Goal: Information Seeking & Learning: Find specific fact

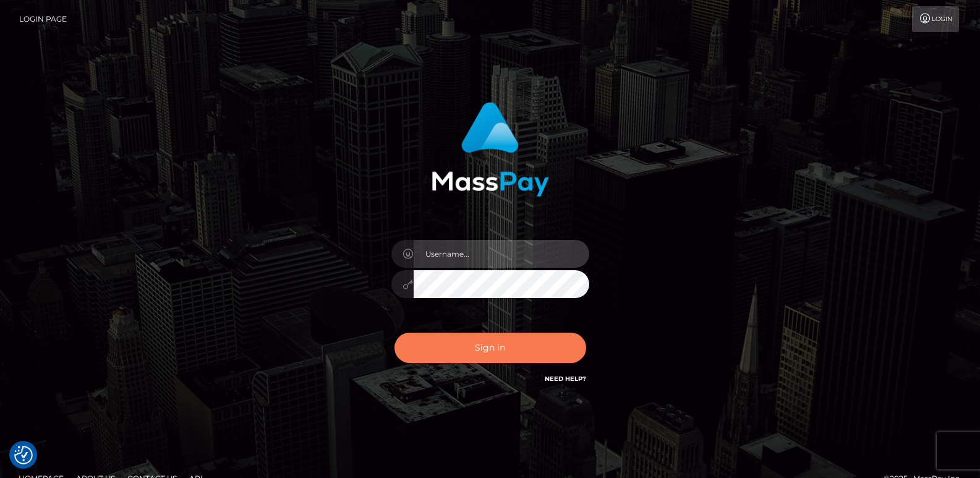
type input "[DOMAIN_NAME]"
click at [477, 349] on button "Sign in" at bounding box center [491, 348] width 192 height 30
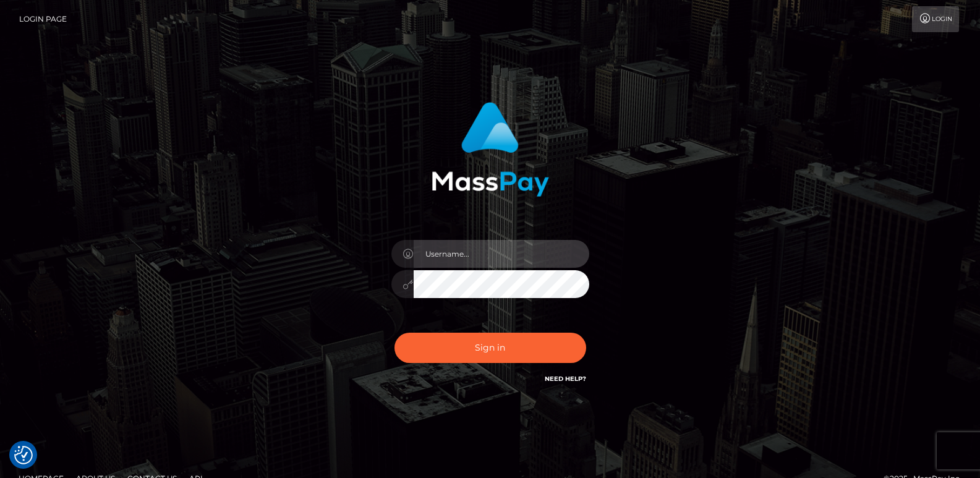
type input "[DOMAIN_NAME]"
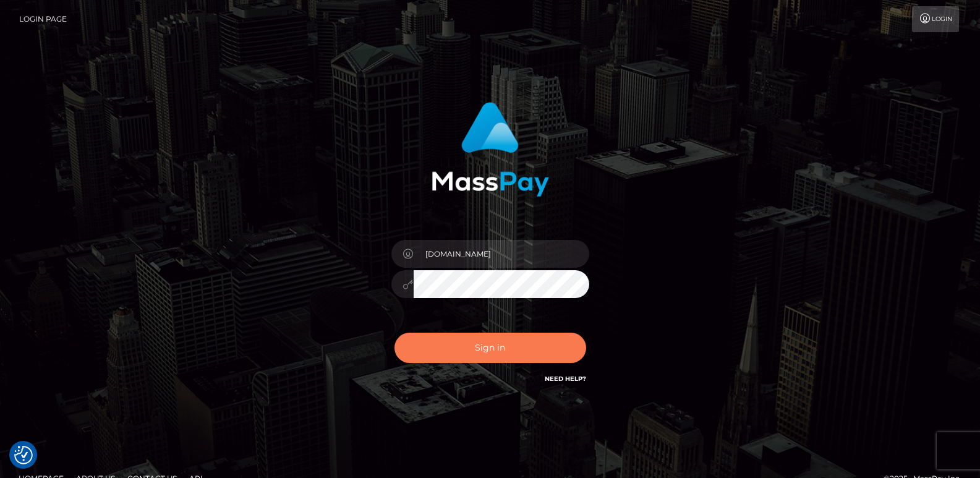
click at [477, 349] on button "Sign in" at bounding box center [491, 348] width 192 height 30
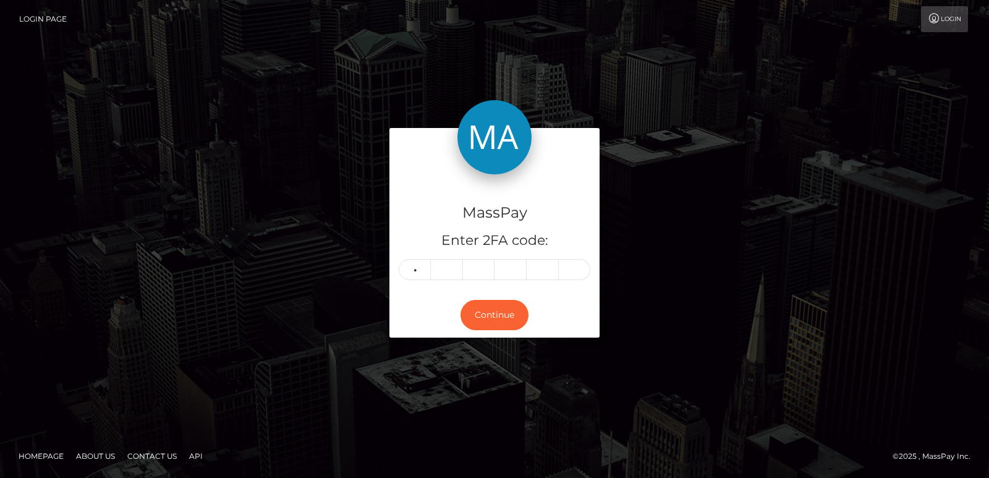
type input "2"
type input "9"
type input "8"
type input "7"
type input "0"
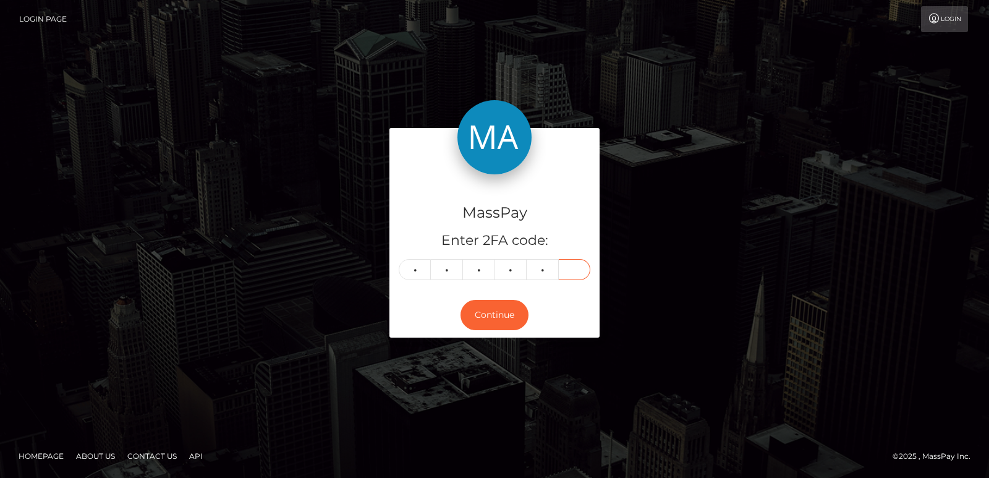
type input "8"
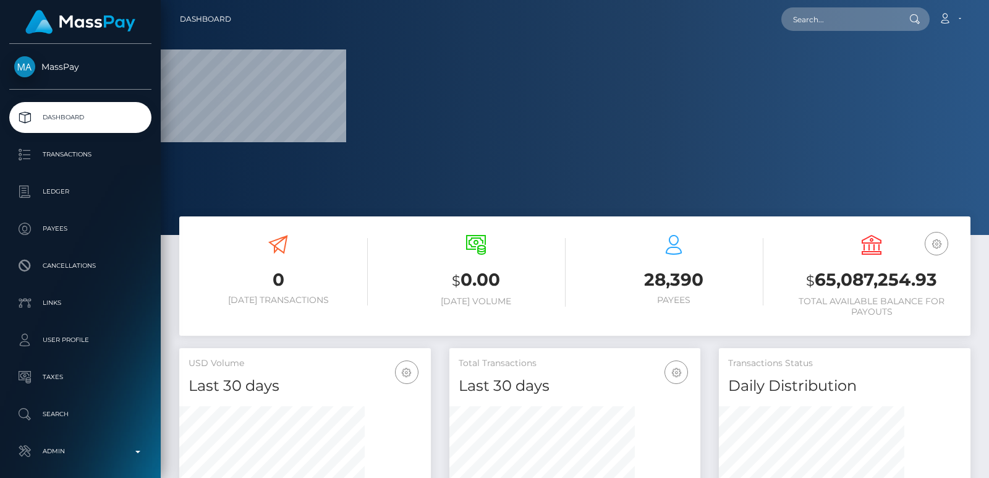
scroll to position [220, 251]
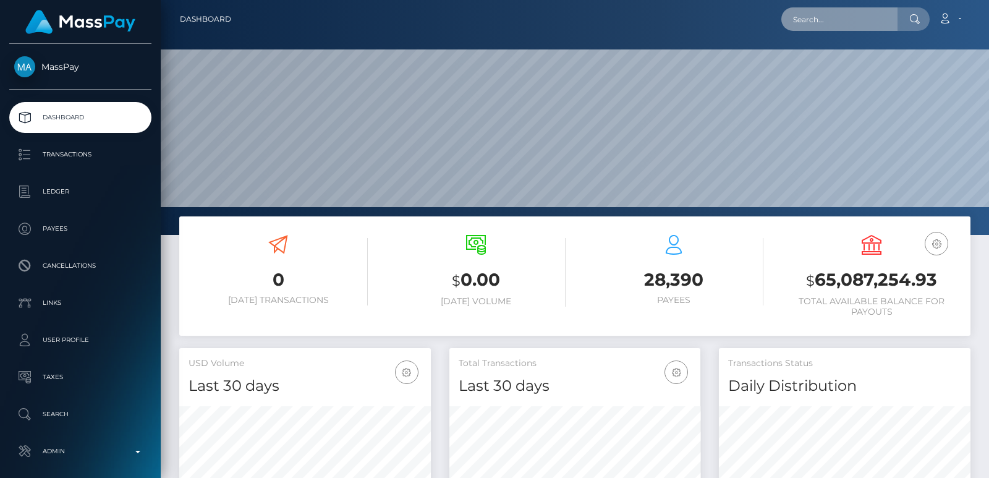
click at [815, 18] on input "text" at bounding box center [840, 18] width 116 height 23
paste input "twintailterror@proton.me"
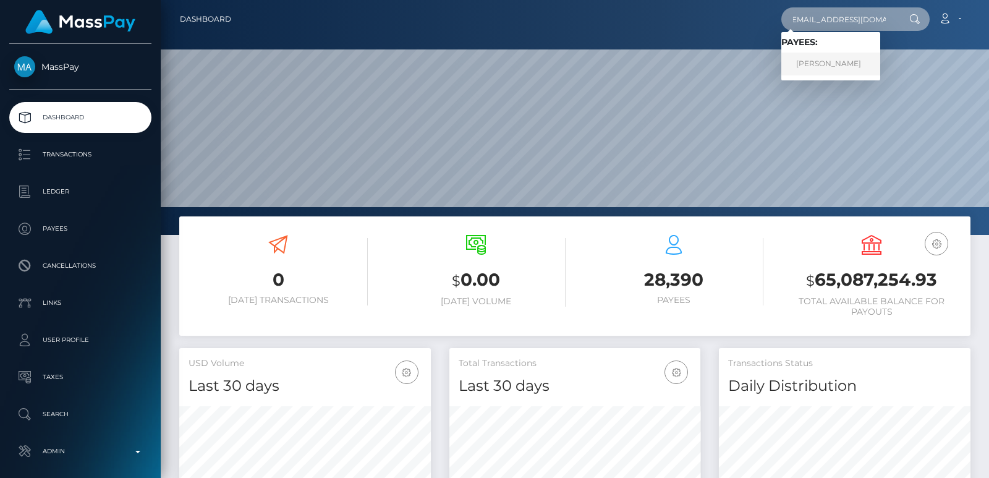
type input "twintailterror@proton.me"
click at [814, 64] on link "JULIAN DILLARD BURKETT" at bounding box center [831, 64] width 99 height 23
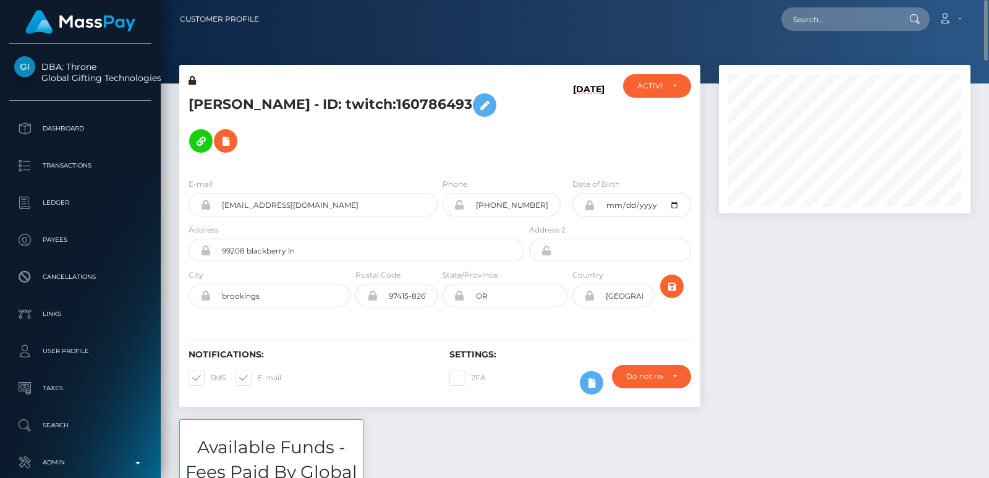
click at [216, 93] on h5 "JULIAN DILLARD BURKETT - ID: twitch:160786493" at bounding box center [353, 123] width 329 height 72
copy h5 "JULIAN"
click at [819, 18] on input "text" at bounding box center [840, 18] width 116 height 23
paste input "ccarmel57@hotmail.com"
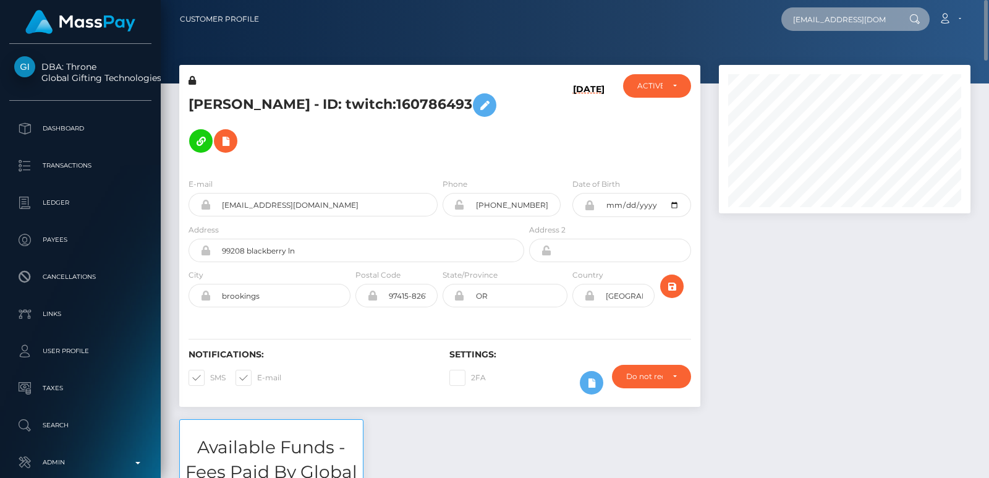
scroll to position [0, 2]
type input "ccarmel57@hotmail.com"
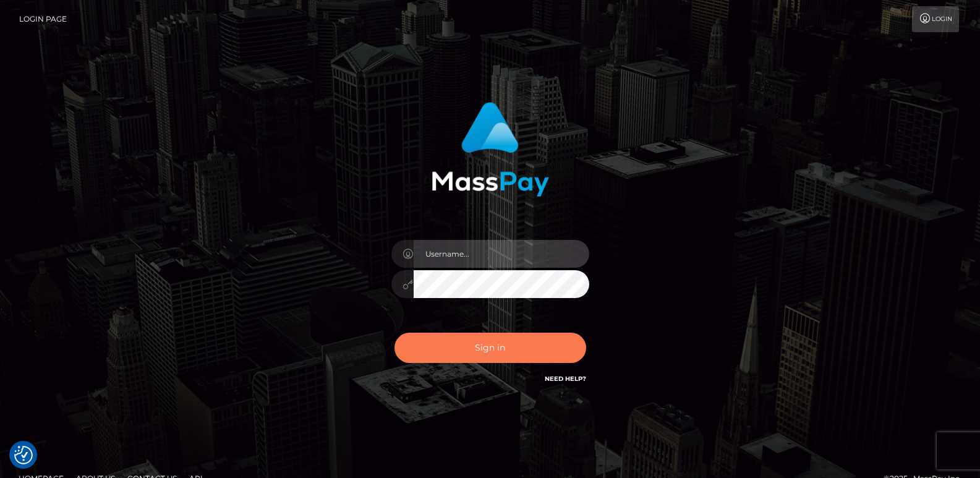
type input "ts2.es"
click at [480, 347] on button "Sign in" at bounding box center [491, 348] width 192 height 30
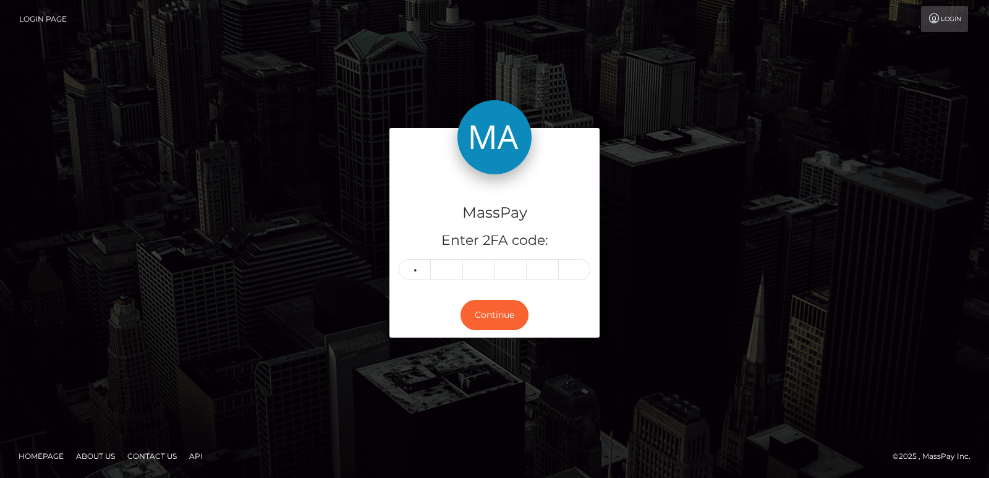
type input "0"
type input "4"
type input "3"
type input "5"
type input "9"
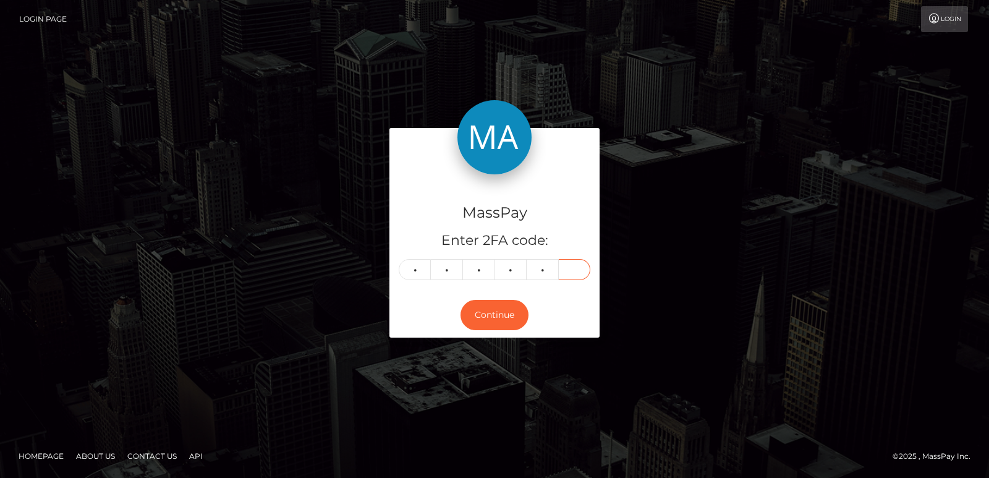
type input "8"
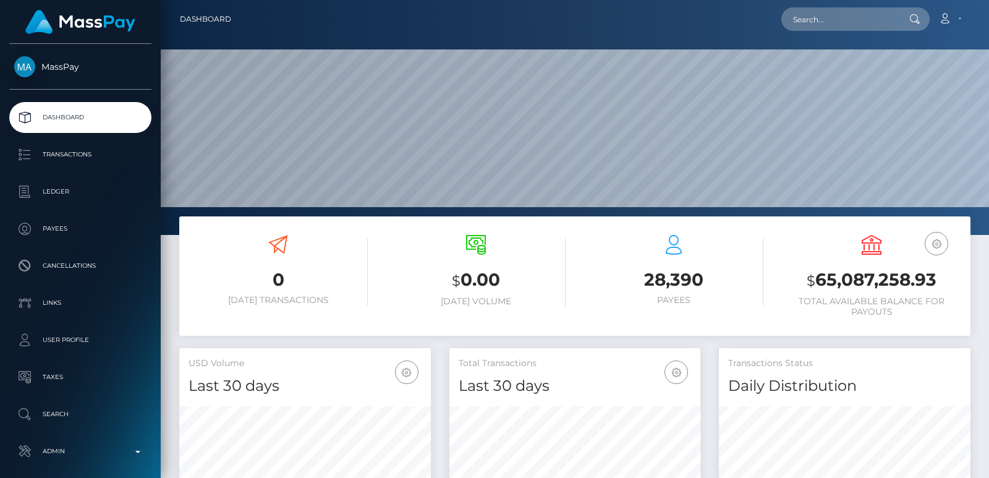
scroll to position [220, 251]
click at [818, 16] on input "text" at bounding box center [840, 18] width 116 height 23
paste input "[EMAIL_ADDRESS][DOMAIN_NAME]"
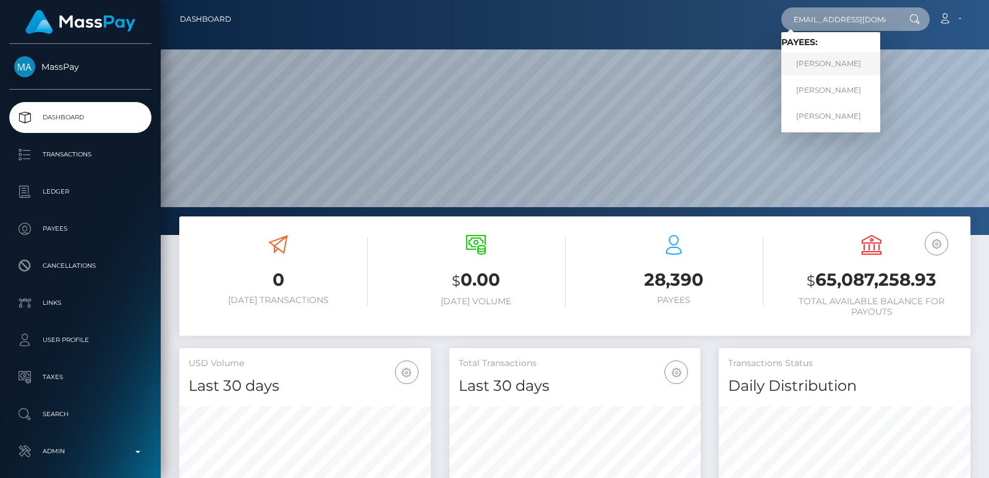
type input "[EMAIL_ADDRESS][DOMAIN_NAME]"
click at [834, 66] on link "Colette Jackson" at bounding box center [831, 64] width 99 height 23
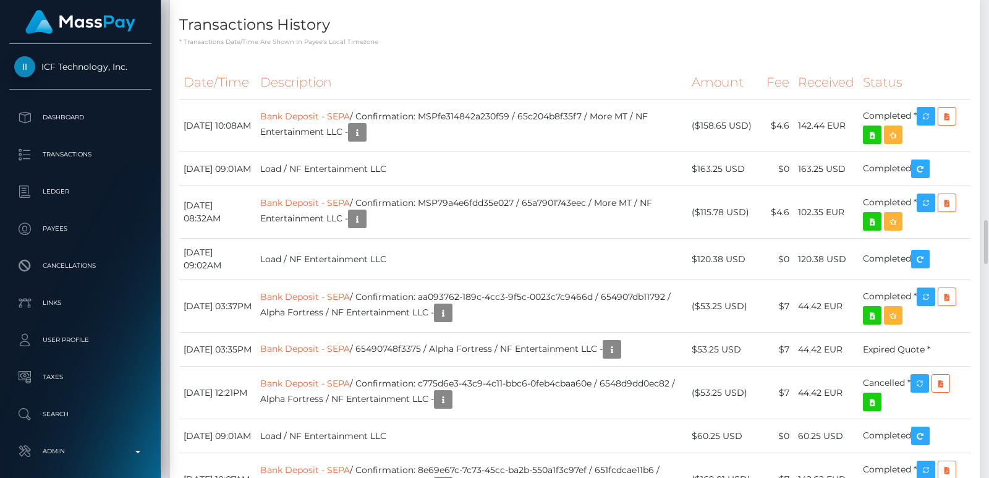
scroll to position [2078, 0]
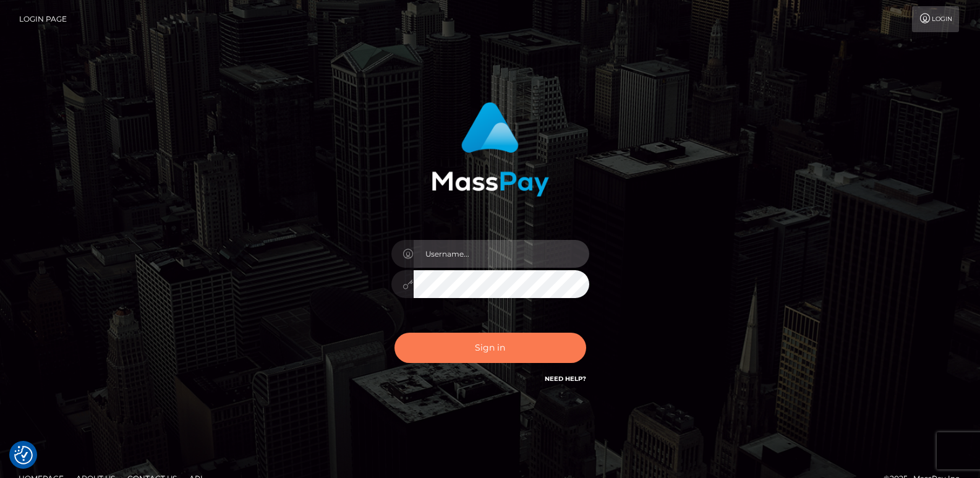
type input "ts2.es"
click at [456, 339] on button "Sign in" at bounding box center [491, 348] width 192 height 30
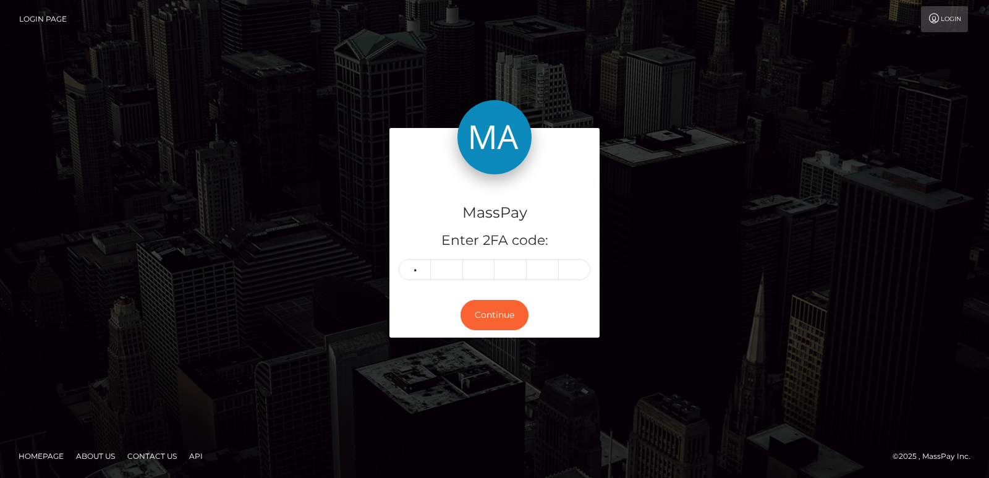
type input "2"
type input "5"
type input "8"
type input "9"
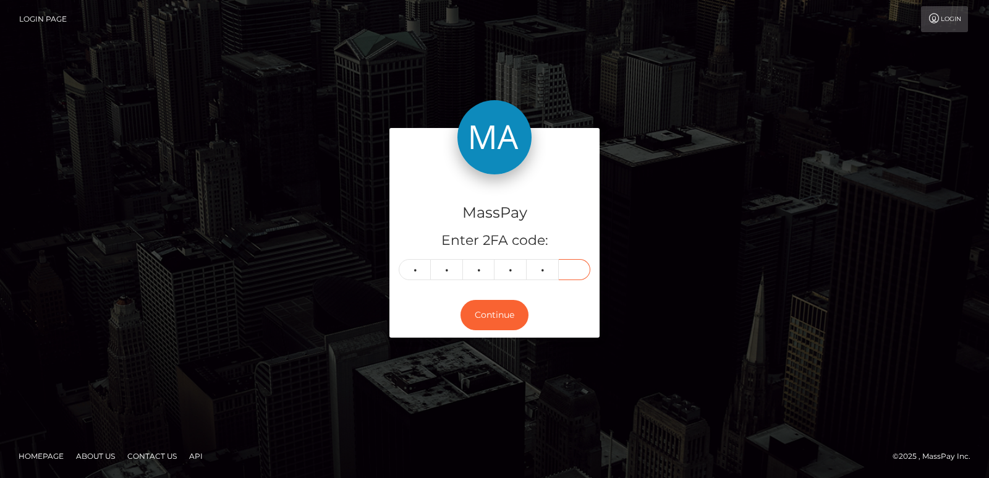
type input "2"
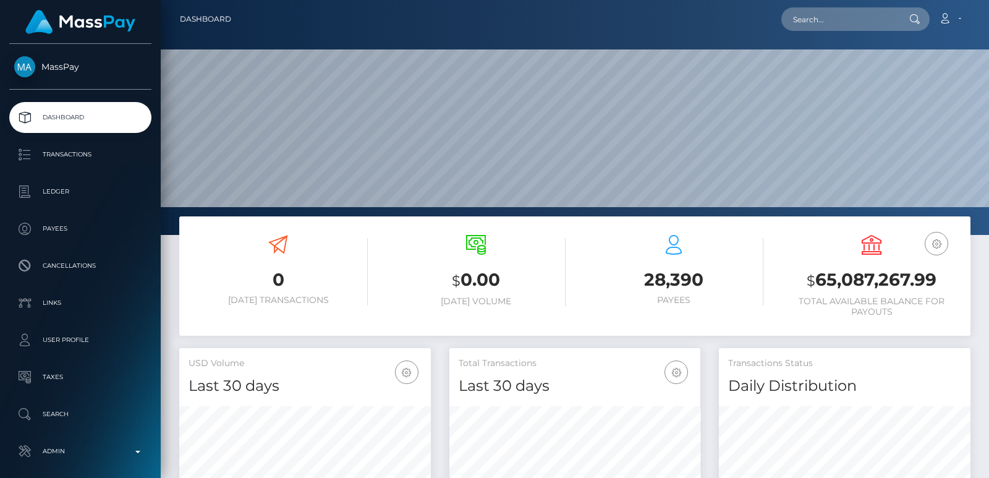
scroll to position [220, 251]
click at [790, 28] on input "text" at bounding box center [840, 18] width 116 height 23
paste input "studio_prada@yahoo.com"
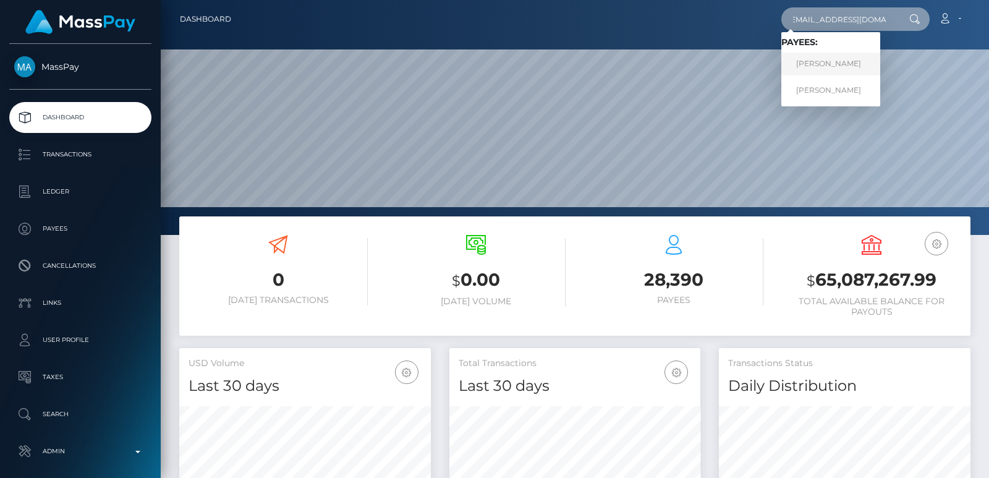
type input "studio_prada@yahoo.com"
click at [842, 70] on link "Irina Igorevna Cherneta" at bounding box center [831, 64] width 99 height 23
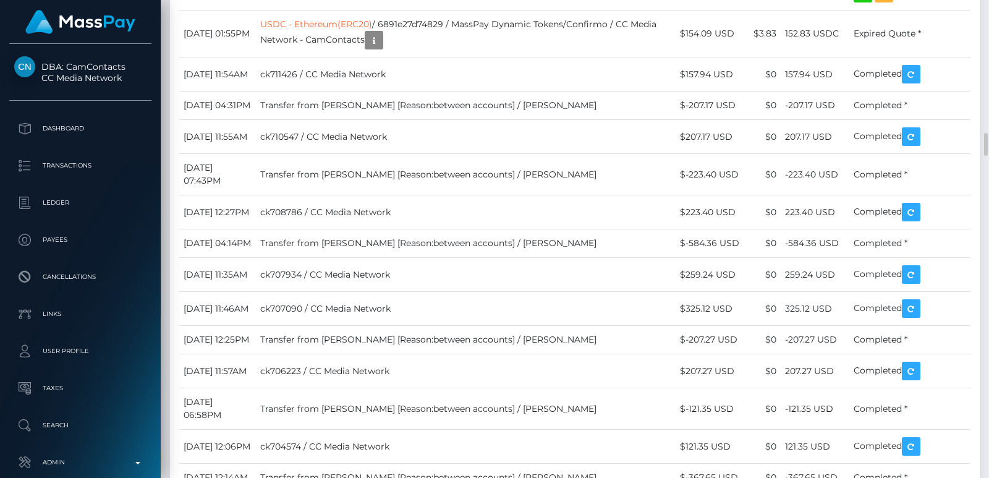
scroll to position [2393, 0]
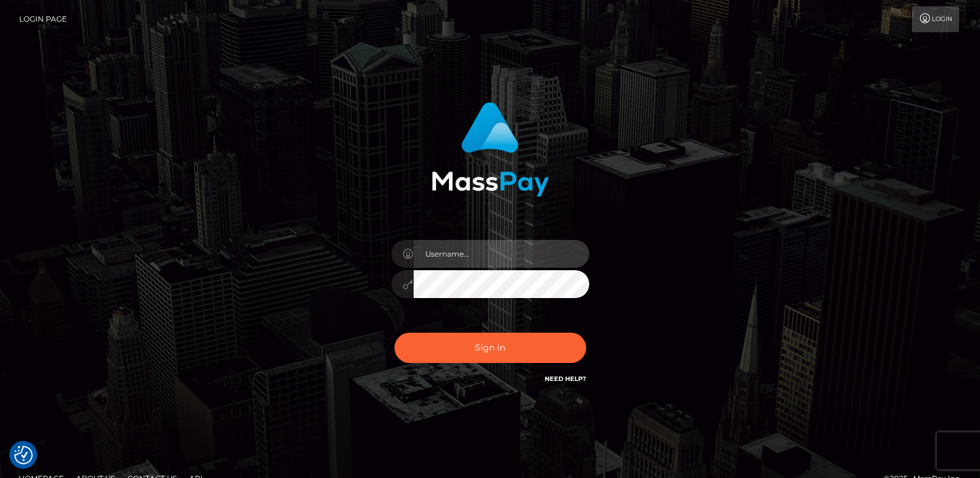
type input "[DOMAIN_NAME]"
click at [480, 369] on div "Sign in Need Help?" at bounding box center [490, 352] width 216 height 55
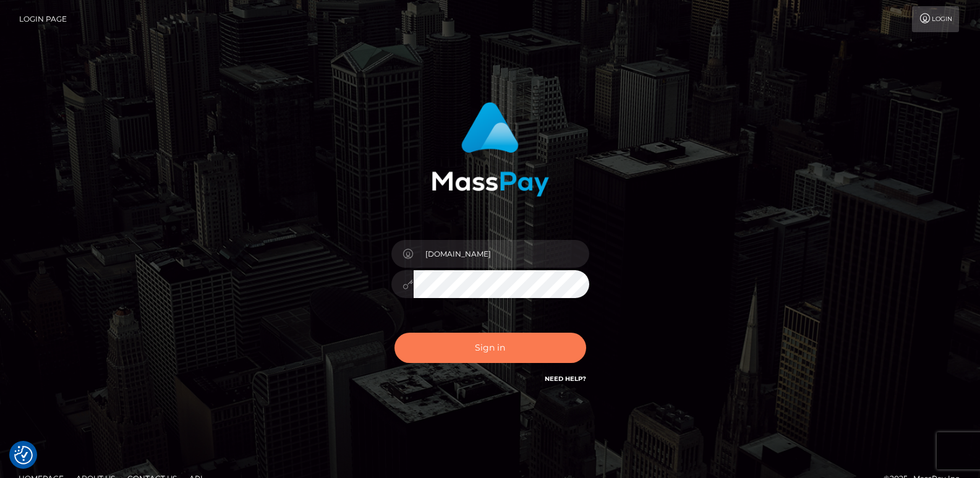
click at [489, 349] on button "Sign in" at bounding box center [491, 348] width 192 height 30
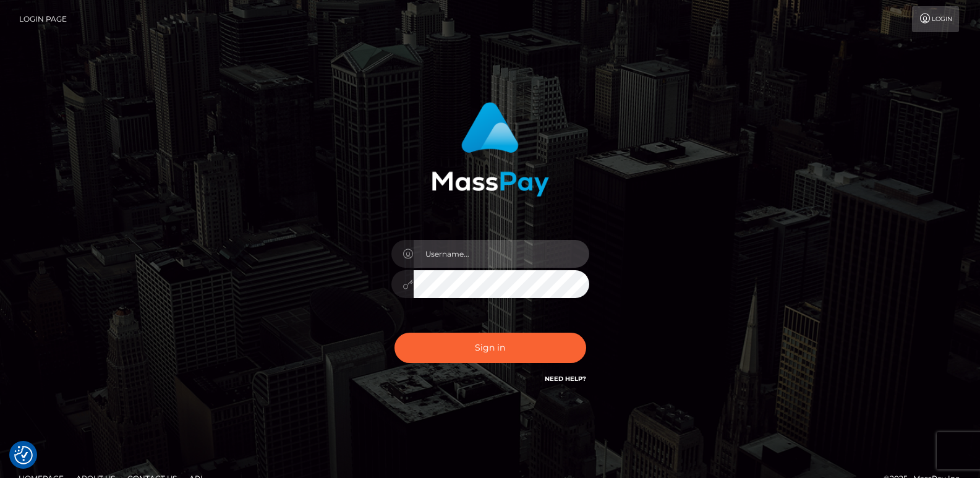
type input "ts2.es"
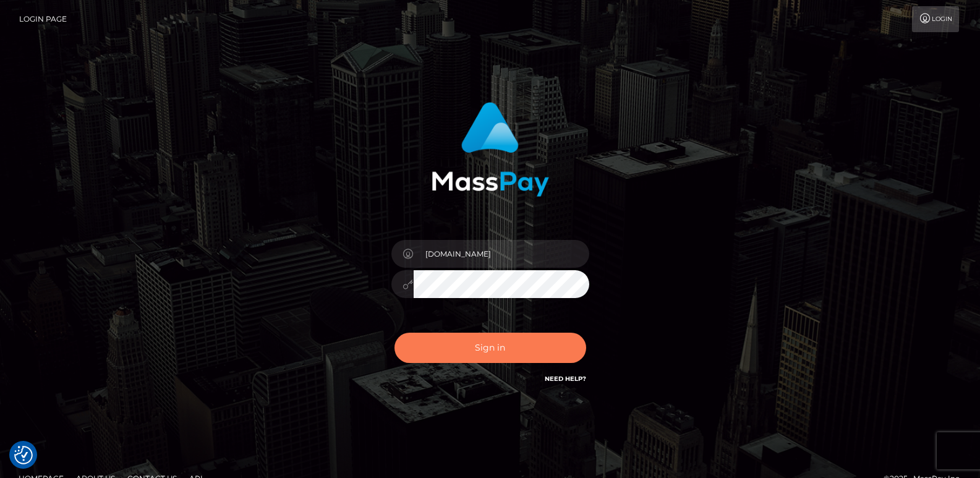
click at [489, 349] on button "Sign in" at bounding box center [491, 348] width 192 height 30
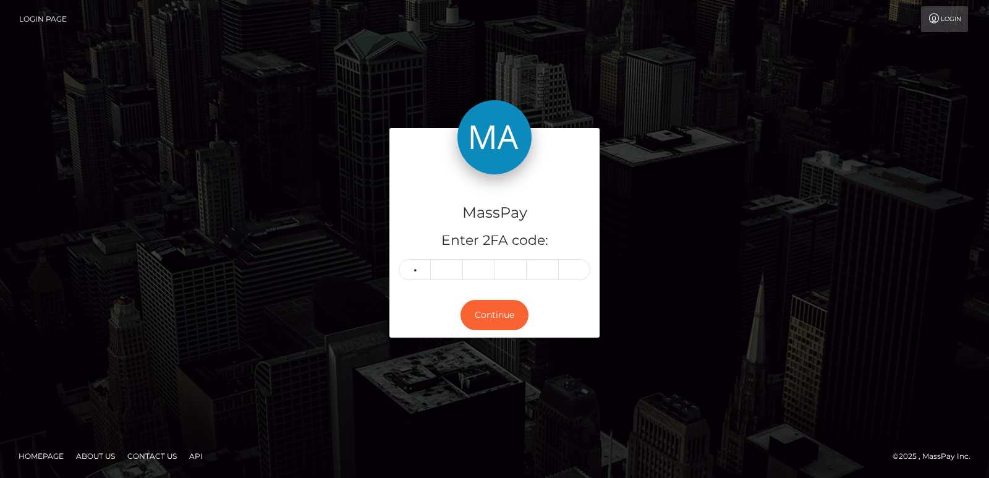
type input "7"
type input "0"
type input "8"
type input "5"
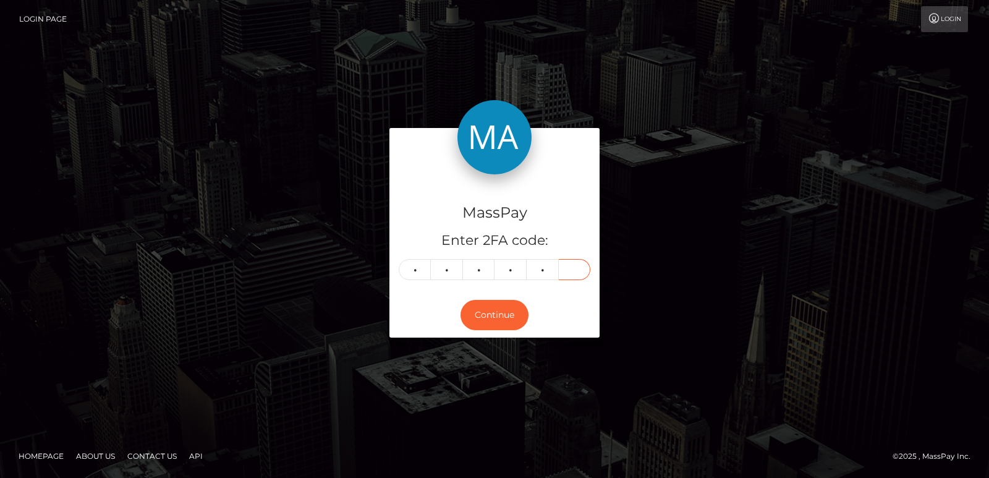
type input "5"
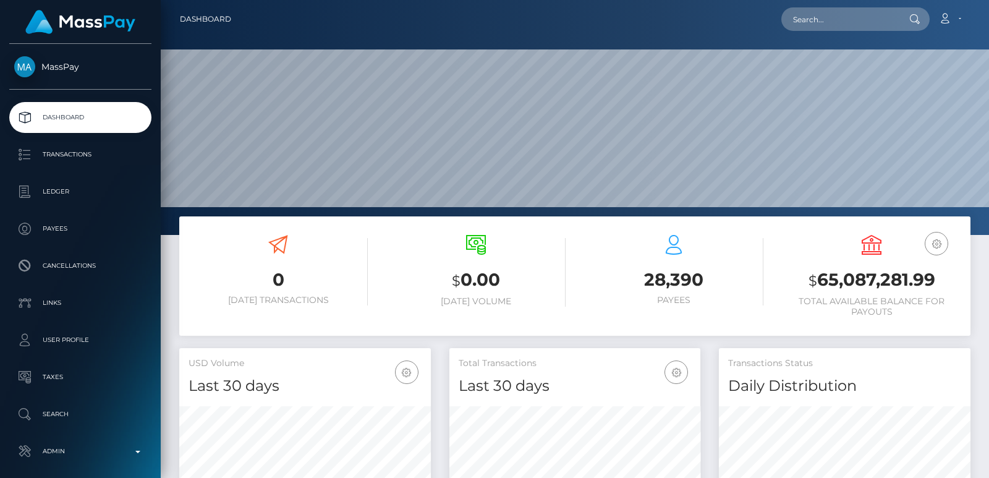
scroll to position [220, 251]
click at [803, 25] on input "text" at bounding box center [840, 18] width 116 height 23
paste input "[EMAIL_ADDRESS][DOMAIN_NAME]"
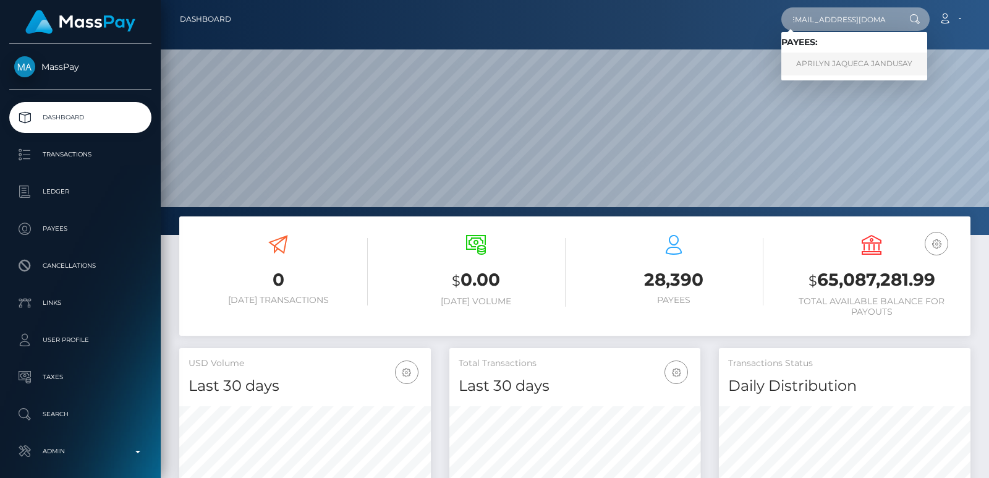
type input "[EMAIL_ADDRESS][DOMAIN_NAME]"
click at [840, 62] on link "APRILYN JAQUECA JANDUSAY" at bounding box center [855, 64] width 146 height 23
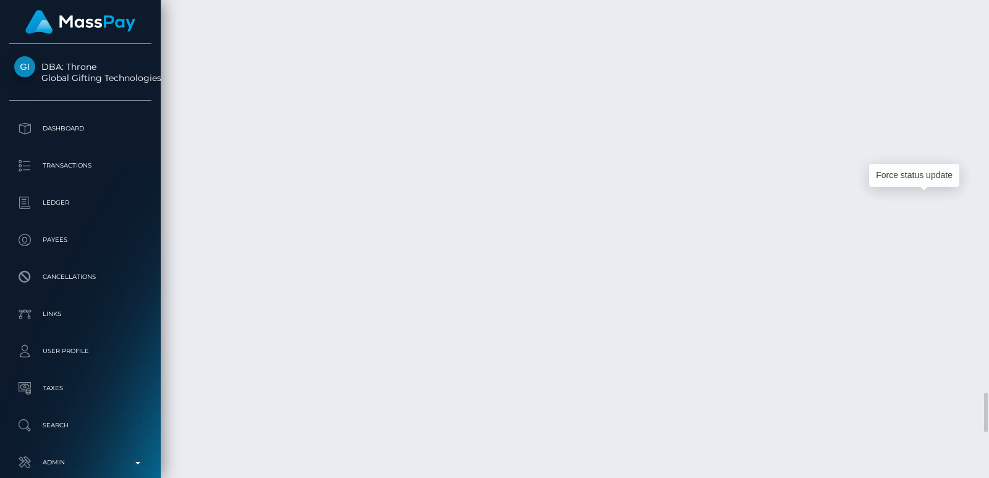
scroll to position [148, 251]
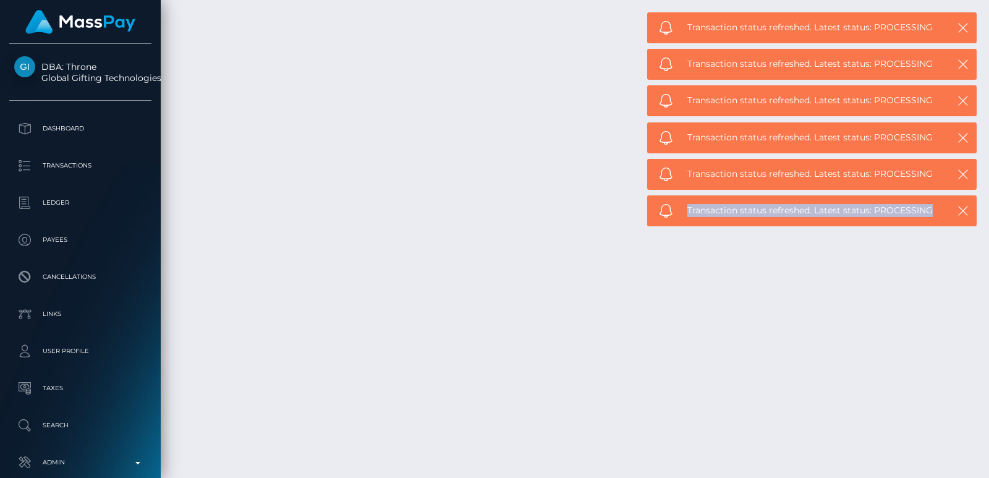
click at [972, 241] on body "DBA: Throne Global Gifting Technologies Inc Dashboard Transactions Ledger Payees" at bounding box center [494, 239] width 989 height 478
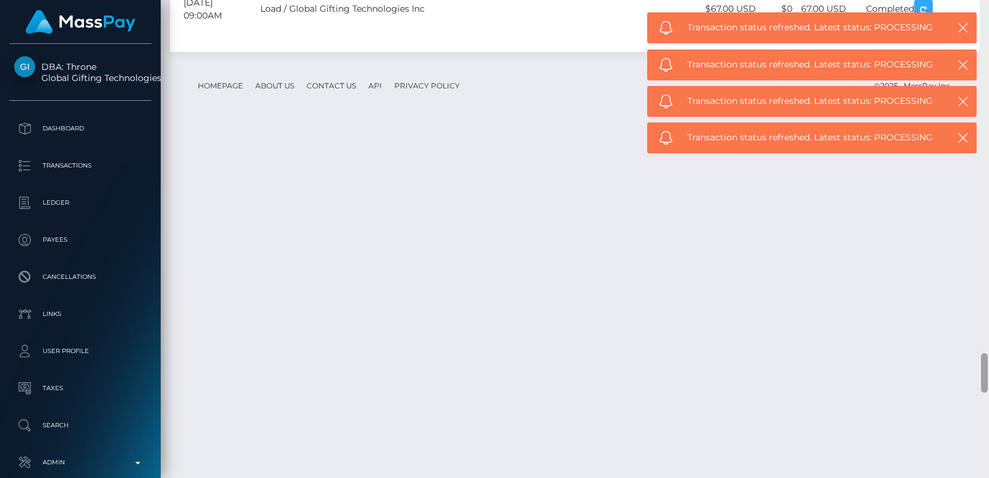
click at [984, 77] on div at bounding box center [984, 239] width 9 height 478
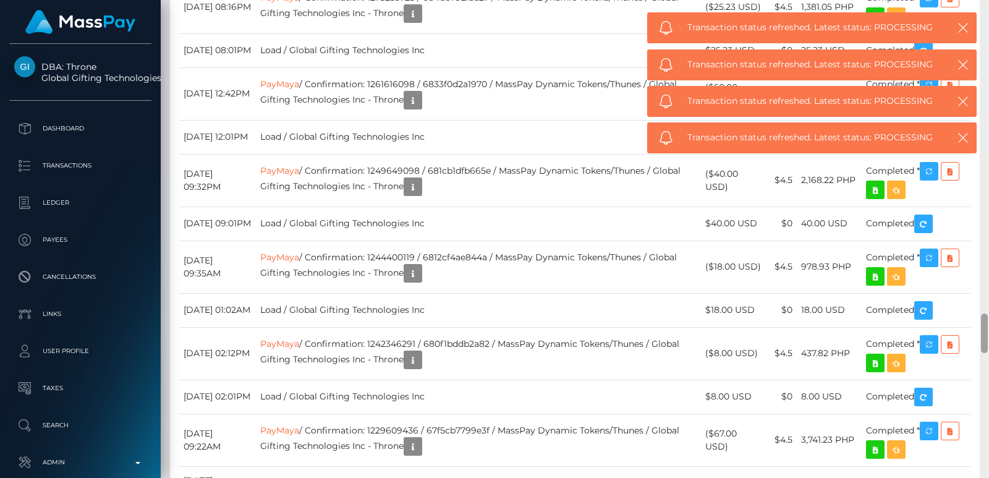
click at [984, 77] on div at bounding box center [984, 239] width 9 height 478
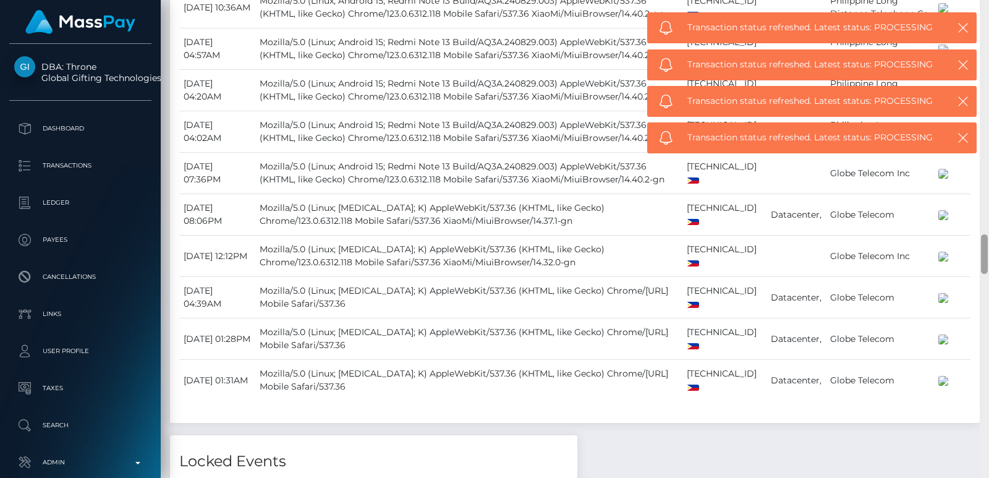
click at [984, 77] on div at bounding box center [984, 239] width 9 height 478
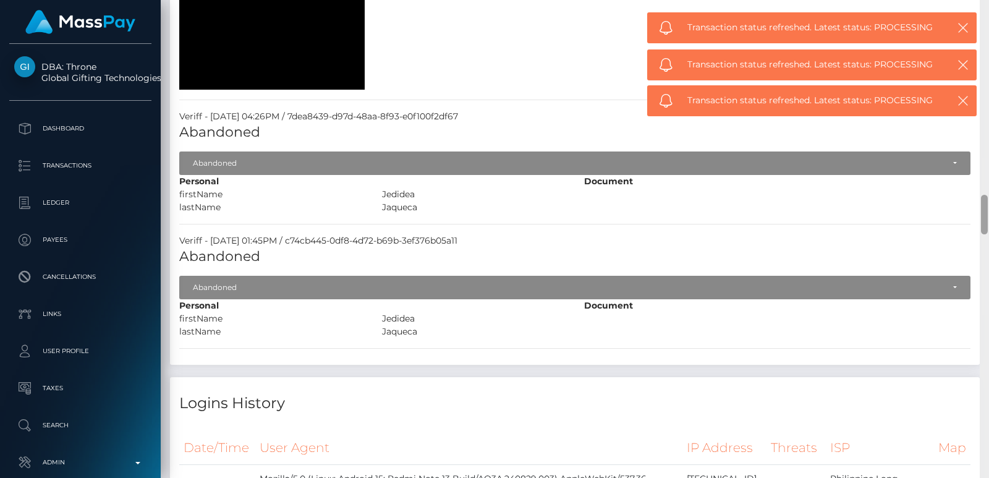
click at [984, 77] on div at bounding box center [984, 239] width 9 height 478
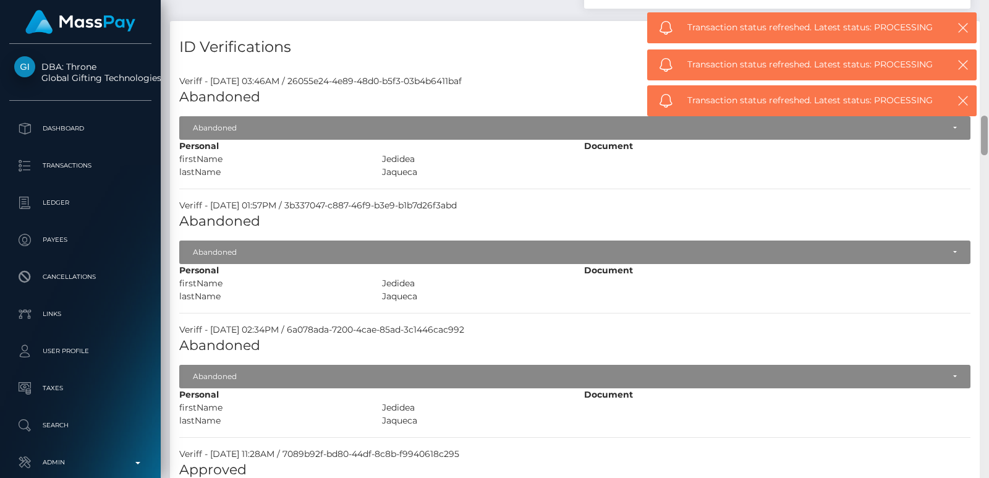
click at [984, 76] on div at bounding box center [984, 239] width 9 height 478
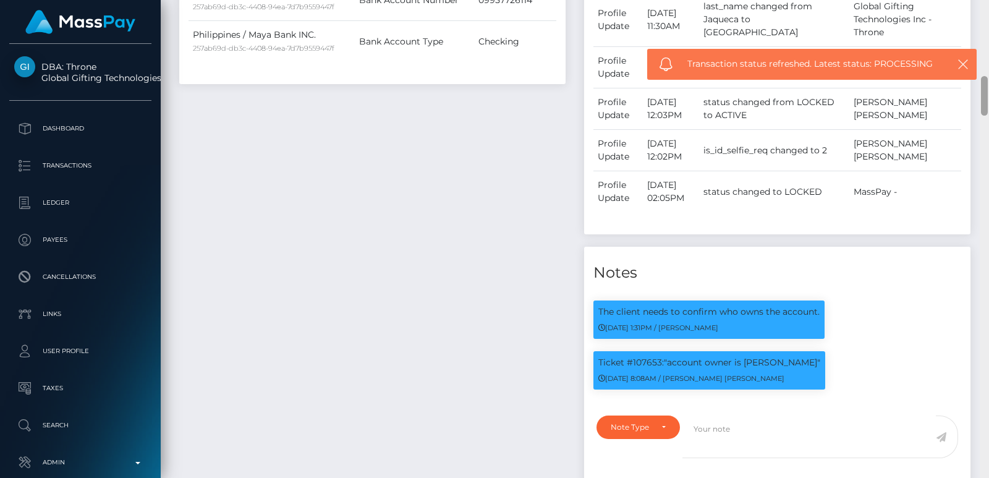
click at [984, 76] on div at bounding box center [984, 96] width 7 height 40
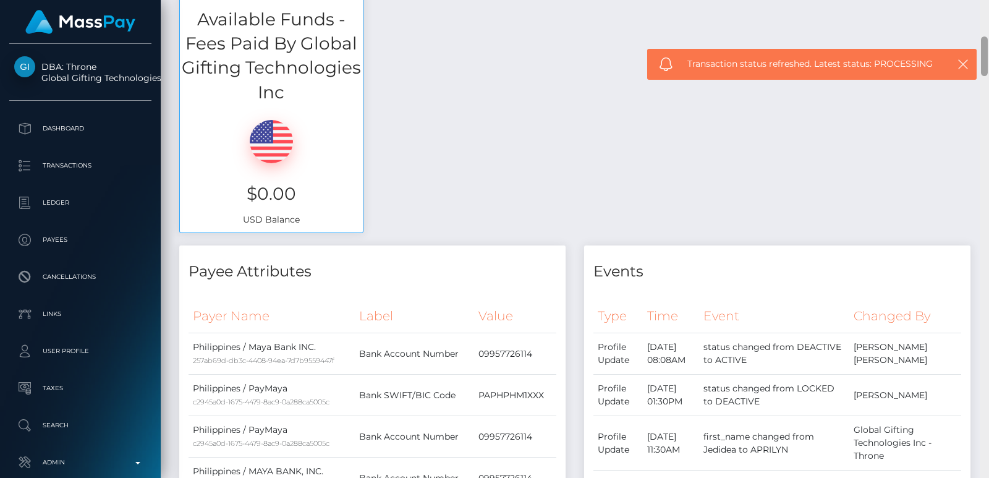
click at [986, 50] on div at bounding box center [984, 239] width 9 height 478
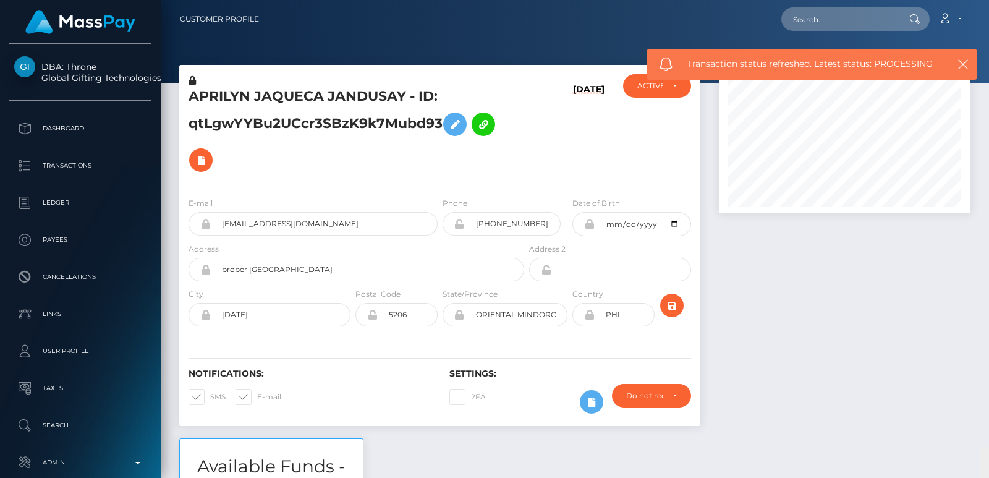
click at [986, 26] on div "Customer Profile Loading... Loading..." at bounding box center [575, 239] width 829 height 478
drag, startPoint x: 236, startPoint y: 110, endPoint x: 231, endPoint y: 105, distance: 6.6
click at [231, 105] on h5 "APRILYN JAQUECA JANDUSAY - ID: qtLgwYYBu2UCcr3SBzK9k7Mubd93" at bounding box center [353, 132] width 329 height 91
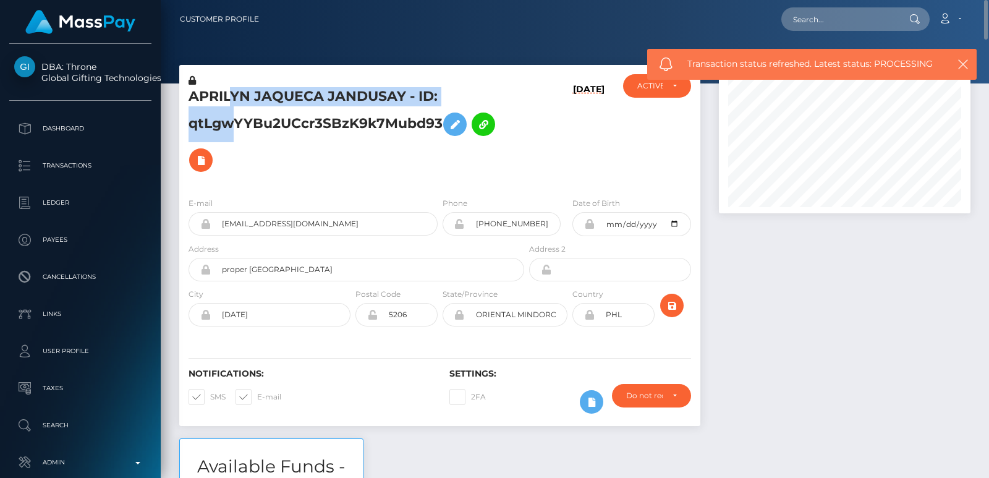
click at [231, 105] on h5 "APRILYN JAQUECA JANDUSAY - ID: qtLgwYYBu2UCcr3SBzK9k7Mubd93" at bounding box center [353, 132] width 329 height 91
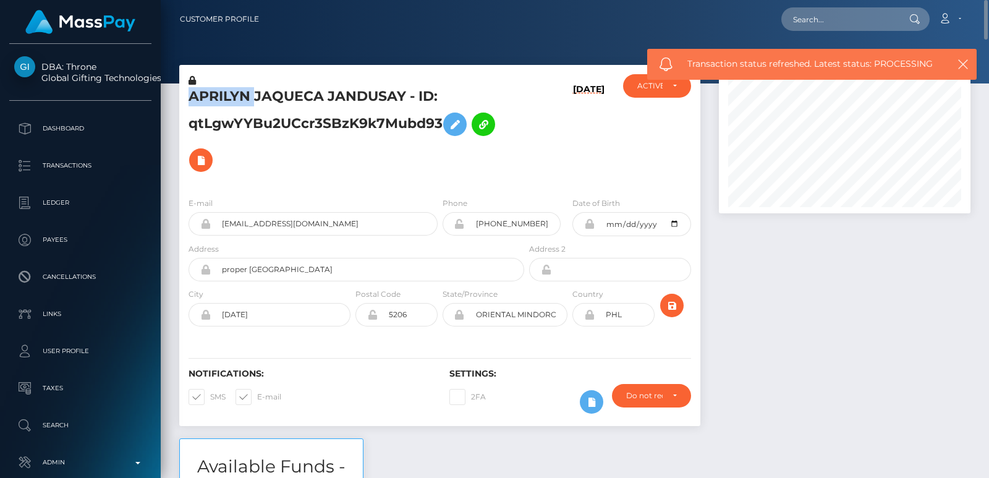
click at [231, 105] on h5 "APRILYN JAQUECA JANDUSAY - ID: qtLgwYYBu2UCcr3SBzK9k7Mubd93" at bounding box center [353, 132] width 329 height 91
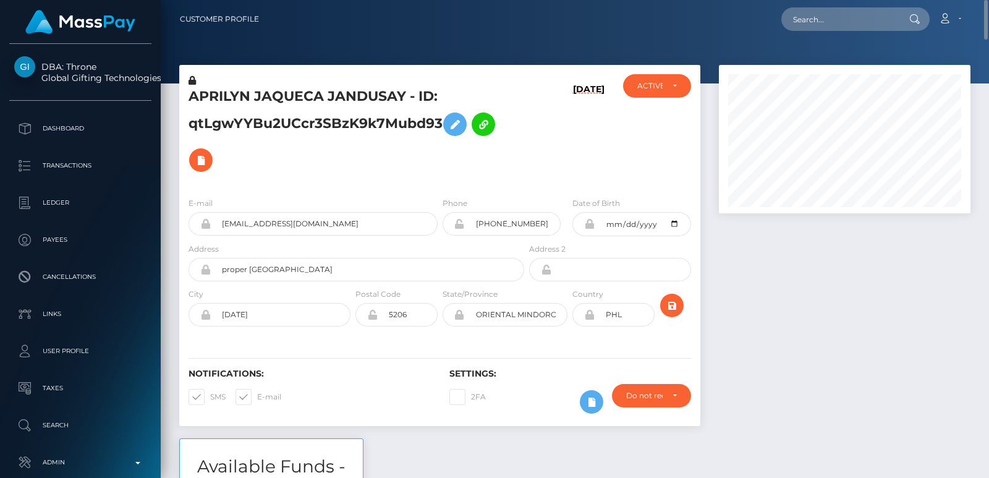
click at [735, 258] on div at bounding box center [845, 252] width 270 height 374
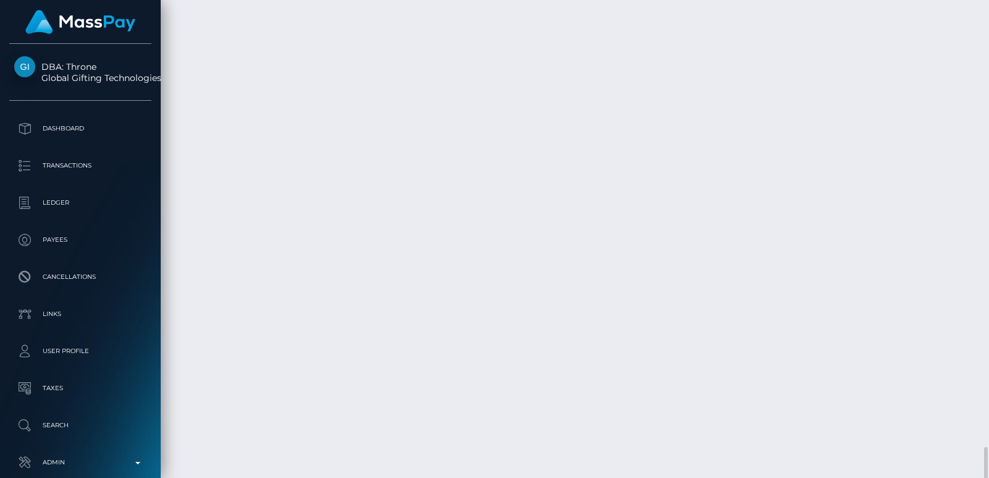
scroll to position [4786, 0]
drag, startPoint x: 365, startPoint y: 168, endPoint x: 521, endPoint y: 150, distance: 156.8
copy td "Confirmation: MSP919e672e0f48075"
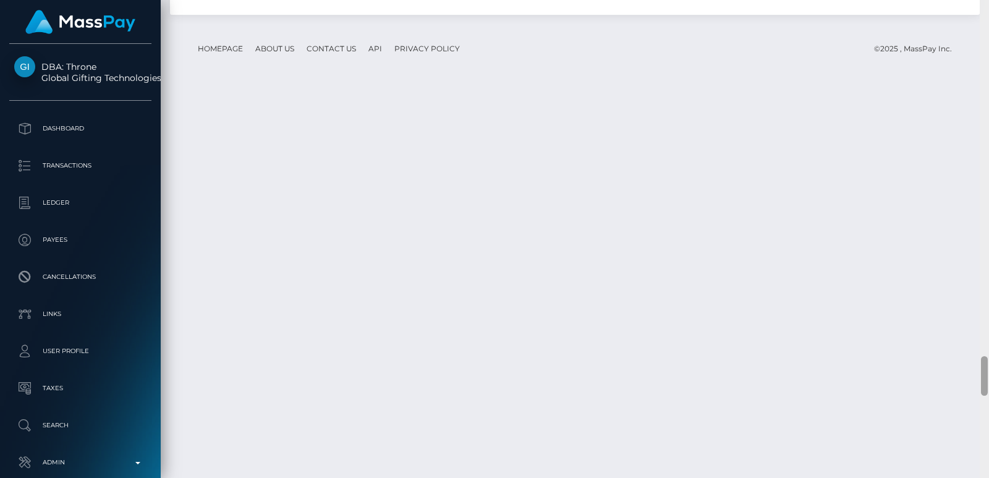
click at [983, 7] on div at bounding box center [984, 239] width 9 height 478
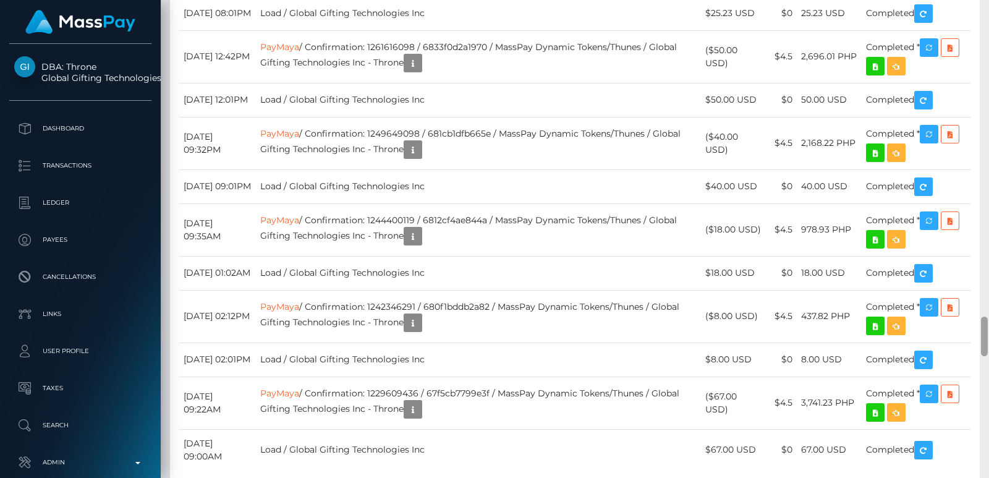
click at [983, 7] on div at bounding box center [984, 239] width 9 height 478
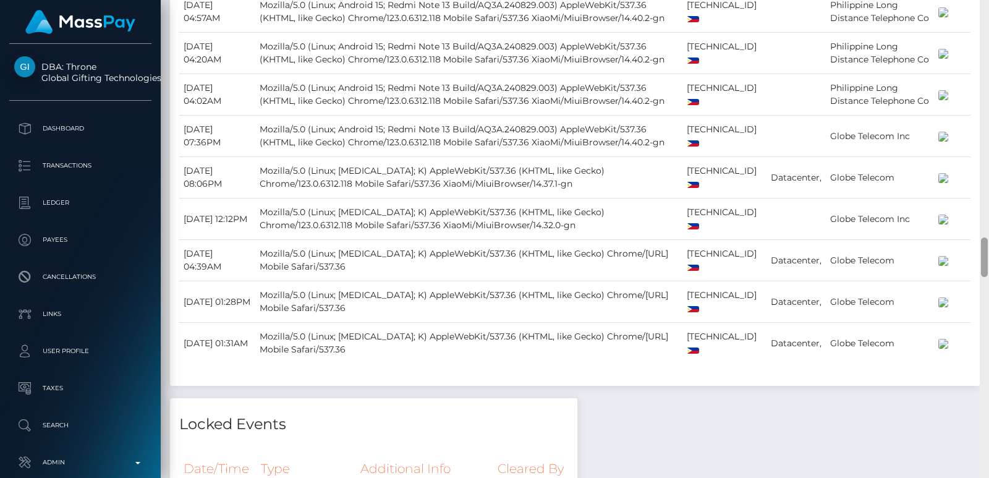
click at [983, 7] on div at bounding box center [984, 239] width 9 height 478
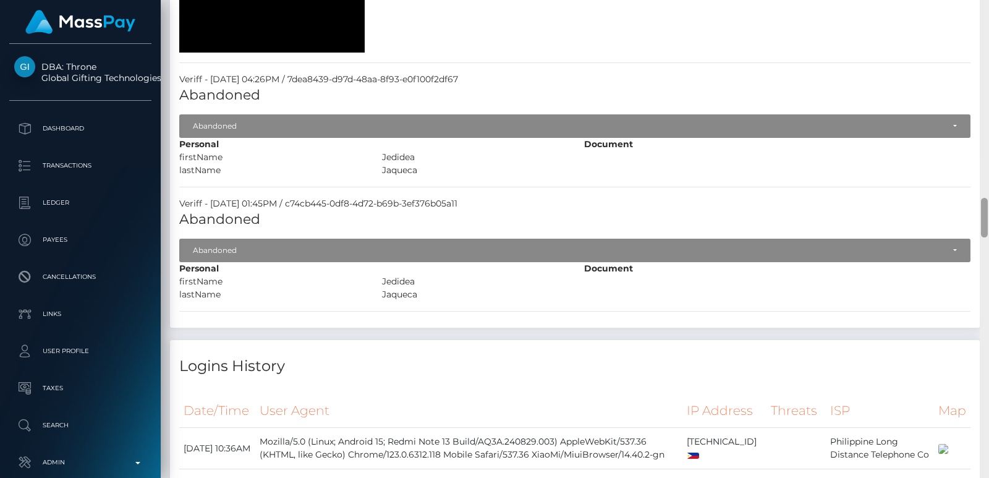
click at [983, 7] on div at bounding box center [984, 239] width 9 height 478
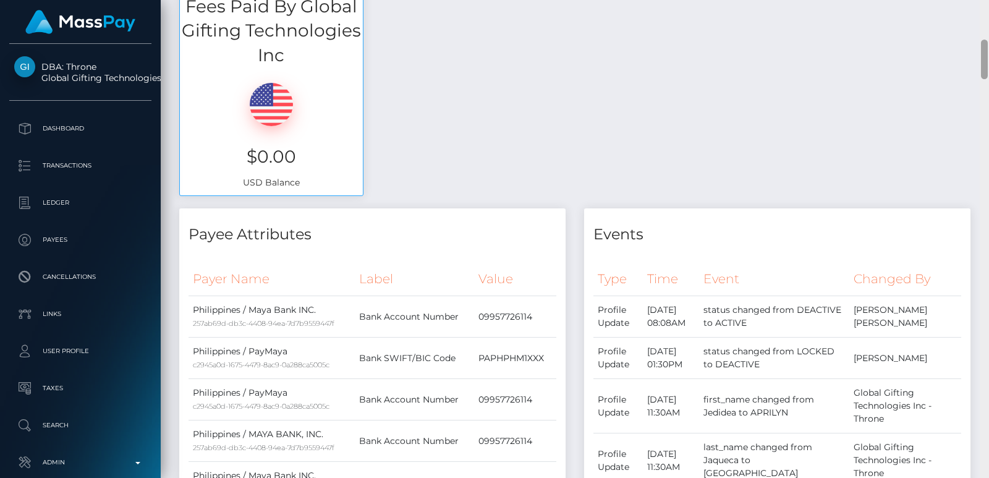
click at [983, 7] on div "Customer Profile Loading... Loading..." at bounding box center [575, 239] width 829 height 478
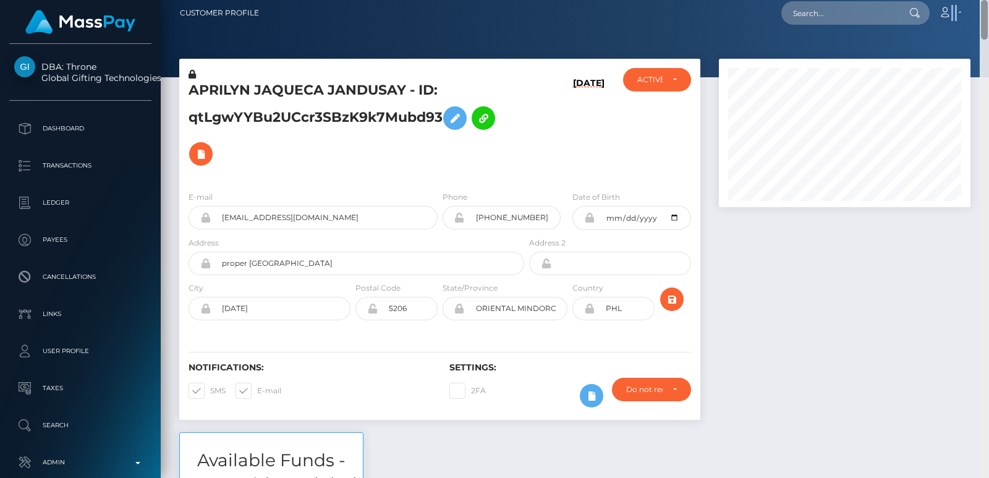
click at [983, 7] on nav "Customer Profile Loading... Loading... Account" at bounding box center [575, 13] width 829 height 38
click at [840, 20] on input "text" at bounding box center [840, 12] width 116 height 23
paste input "[EMAIL_ADDRESS][DOMAIN_NAME]"
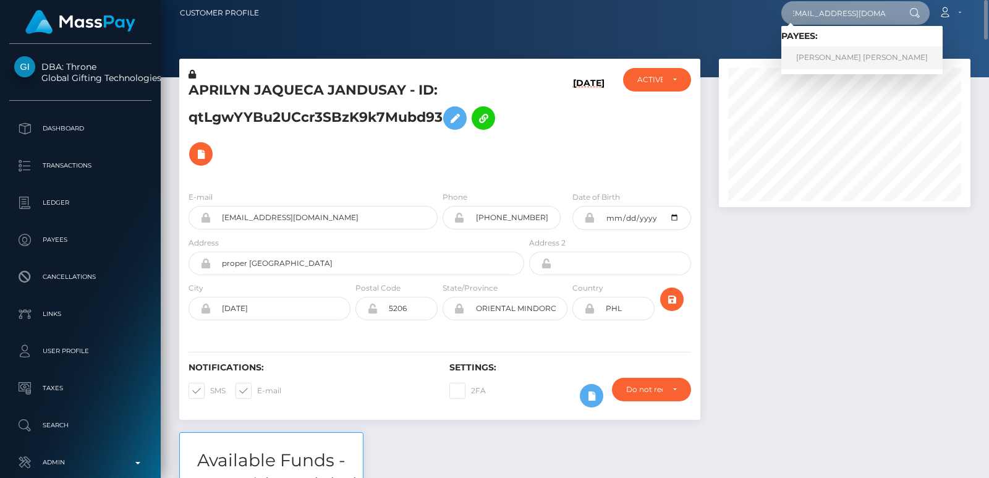
type input "[EMAIL_ADDRESS][DOMAIN_NAME]"
click at [829, 58] on link "FANNI ZSÓFI SZÜCS" at bounding box center [862, 57] width 161 height 23
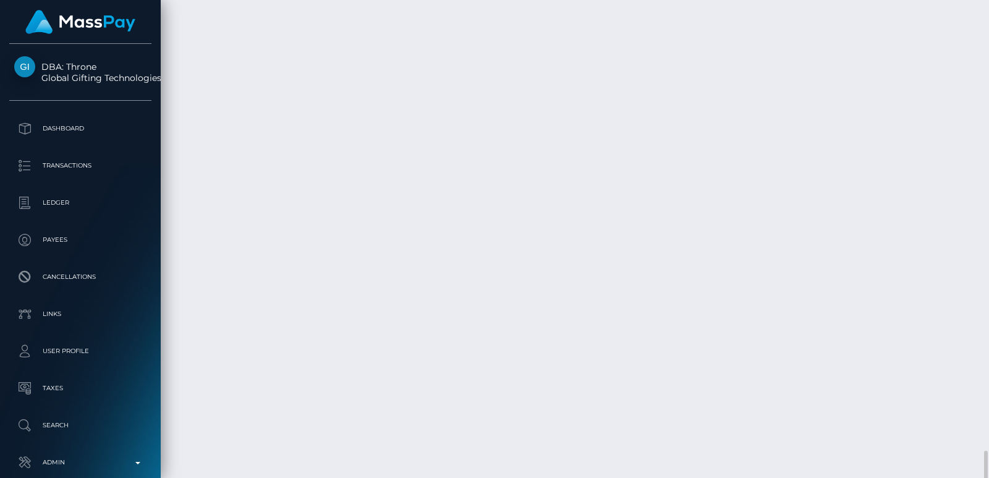
scroll to position [2354, 0]
click at [981, 27] on div at bounding box center [984, 239] width 9 height 478
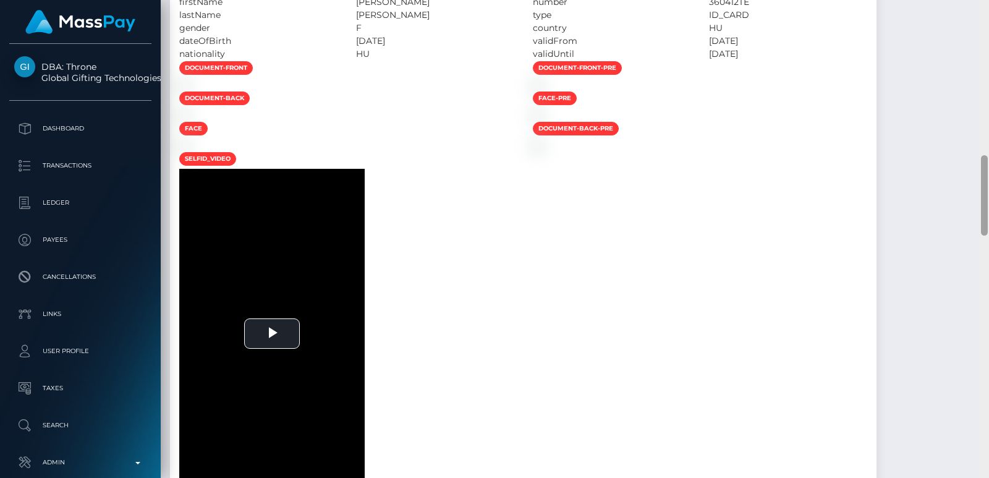
click at [981, 27] on div at bounding box center [984, 239] width 9 height 478
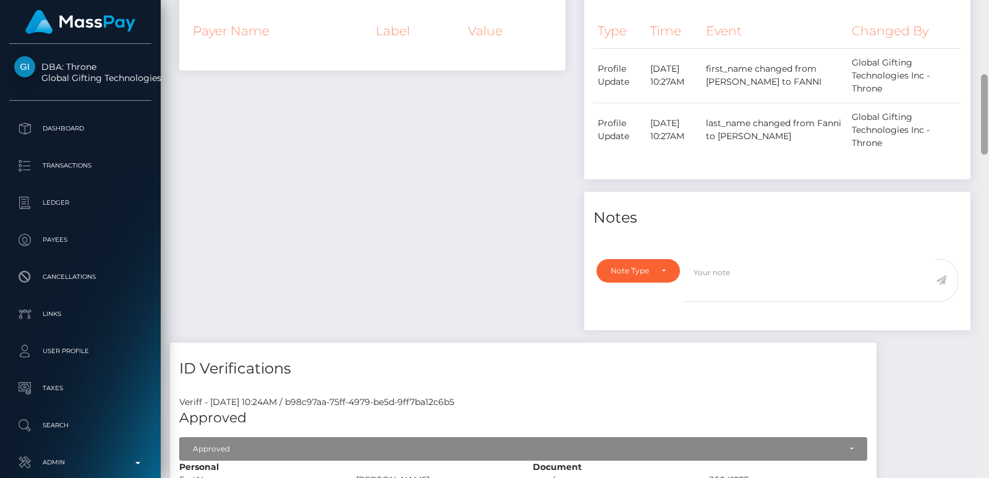
click at [981, 27] on div "Customer Profile Loading... Loading..." at bounding box center [575, 239] width 829 height 478
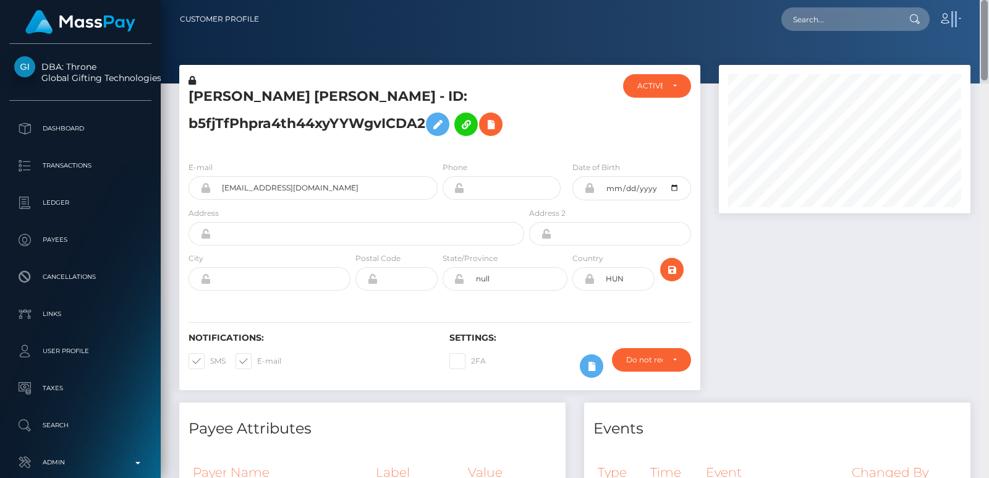
click at [981, 27] on nav "Customer Profile Loading... Loading... Account" at bounding box center [575, 19] width 829 height 38
click at [239, 98] on h5 "[PERSON_NAME] [PERSON_NAME] - ID: b5fjTfPhpra4th44xyYYWgvICDA2" at bounding box center [353, 114] width 329 height 55
click at [212, 95] on h5 "[PERSON_NAME] [PERSON_NAME] - ID: b5fjTfPhpra4th44xyYYWgvICDA2" at bounding box center [353, 114] width 329 height 55
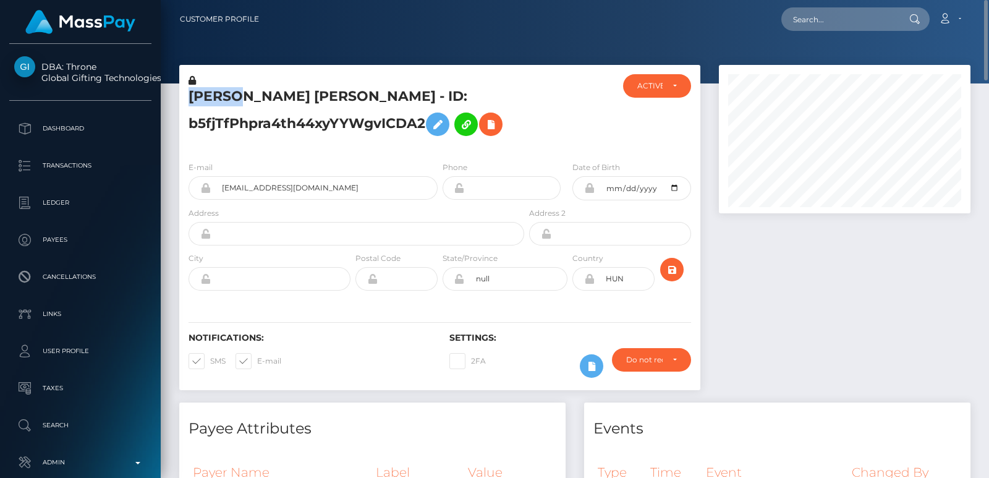
click at [212, 95] on h5 "[PERSON_NAME] [PERSON_NAME] - ID: b5fjTfPhpra4th44xyYYWgvICDA2" at bounding box center [353, 114] width 329 height 55
copy h5 "FANNI"
